Goal: Task Accomplishment & Management: Manage account settings

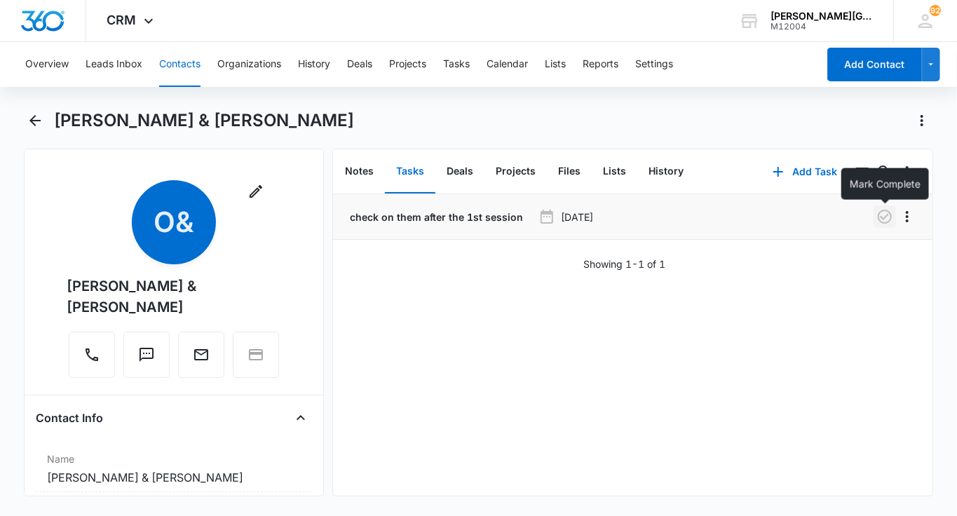
click at [877, 215] on icon "button" at bounding box center [884, 216] width 17 height 17
click at [637, 168] on button "History" at bounding box center [665, 171] width 57 height 43
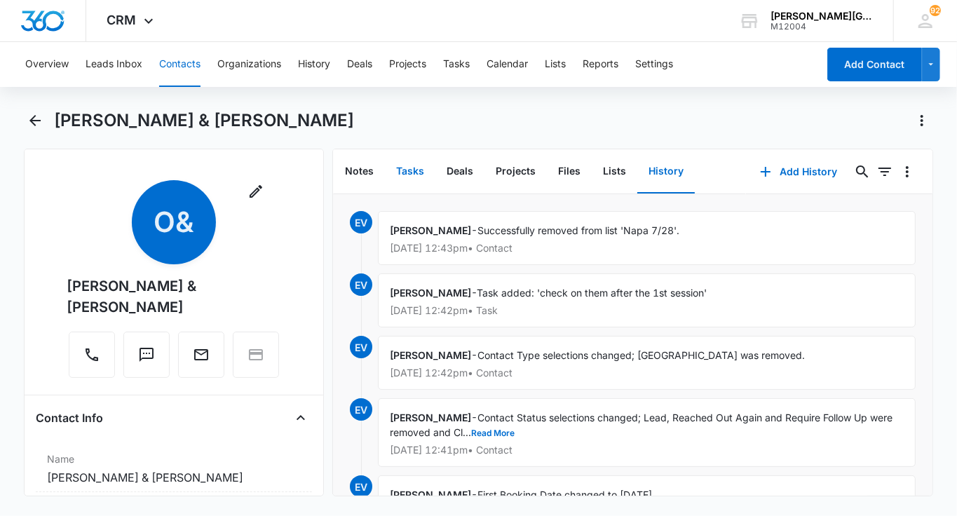
click at [406, 168] on button "Tasks" at bounding box center [410, 171] width 50 height 43
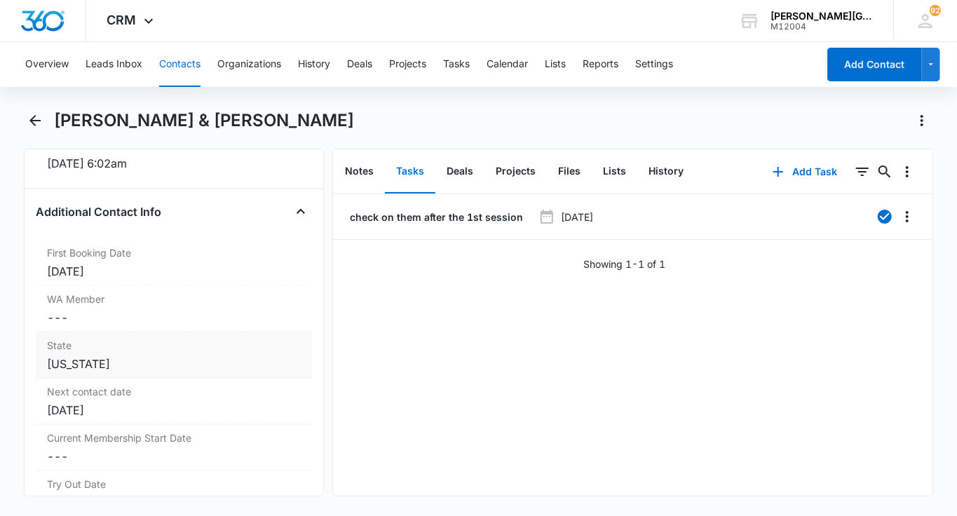
scroll to position [1003, 0]
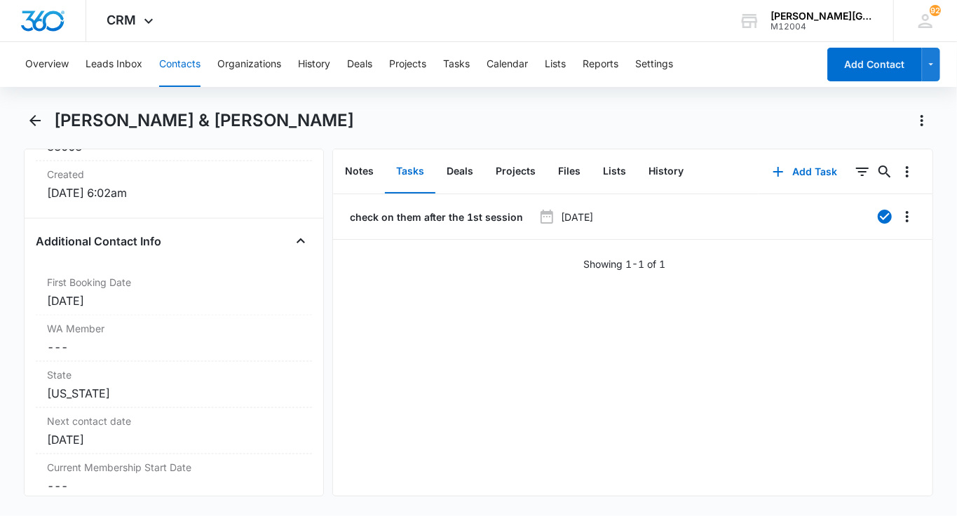
click at [174, 62] on button "Contacts" at bounding box center [179, 64] width 41 height 45
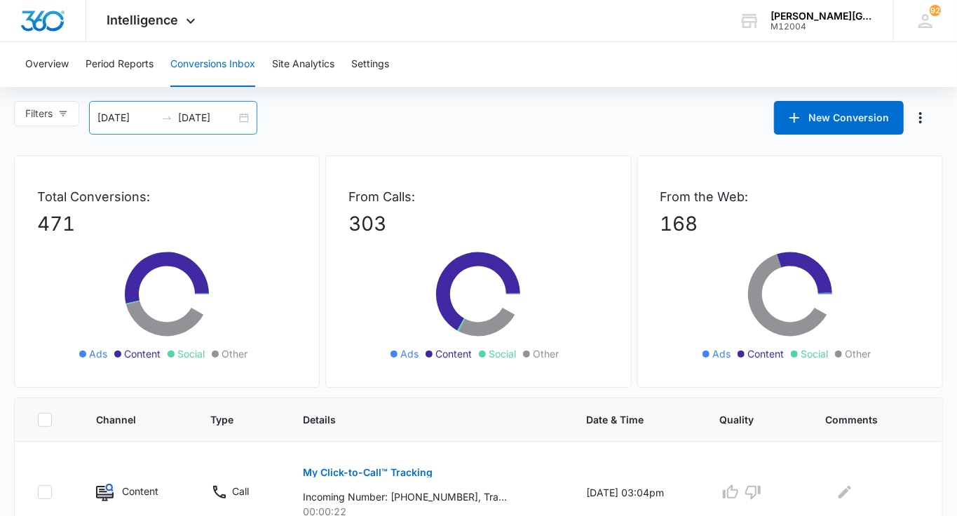
click at [230, 114] on input "[DATE]" at bounding box center [207, 117] width 58 height 15
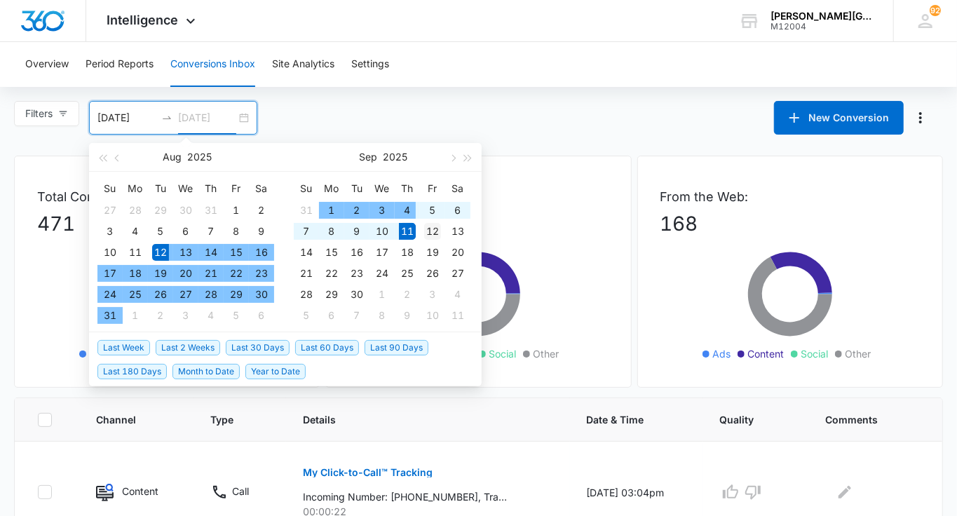
type input "[DATE]"
click at [435, 231] on div "12" at bounding box center [432, 231] width 17 height 17
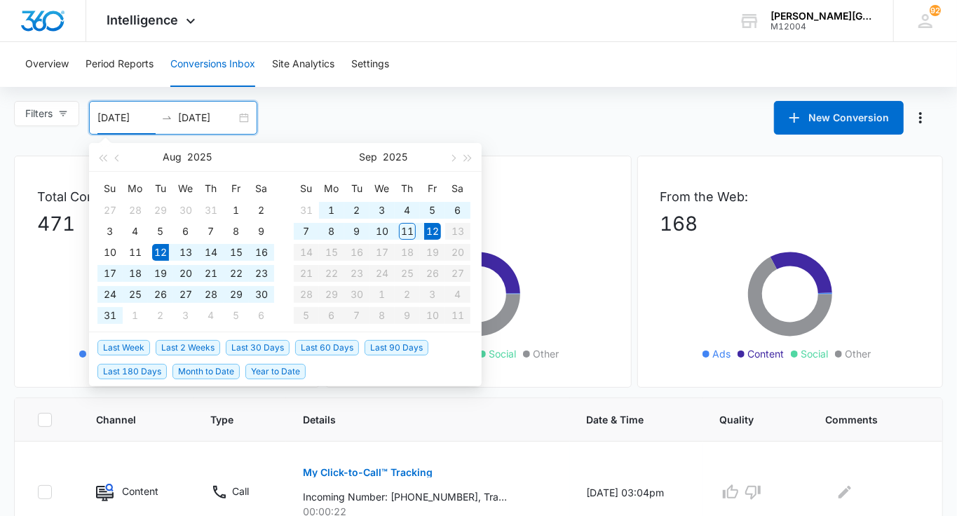
type input "[DATE]"
click at [238, 127] on div "[DATE] [DATE]" at bounding box center [173, 118] width 168 height 34
click at [222, 121] on input "[DATE]" at bounding box center [207, 117] width 58 height 15
click at [602, 83] on div "Overview Period Reports Conversions Inbox Site Analytics Settings" at bounding box center [478, 64] width 923 height 45
